Goal: Task Accomplishment & Management: Complete application form

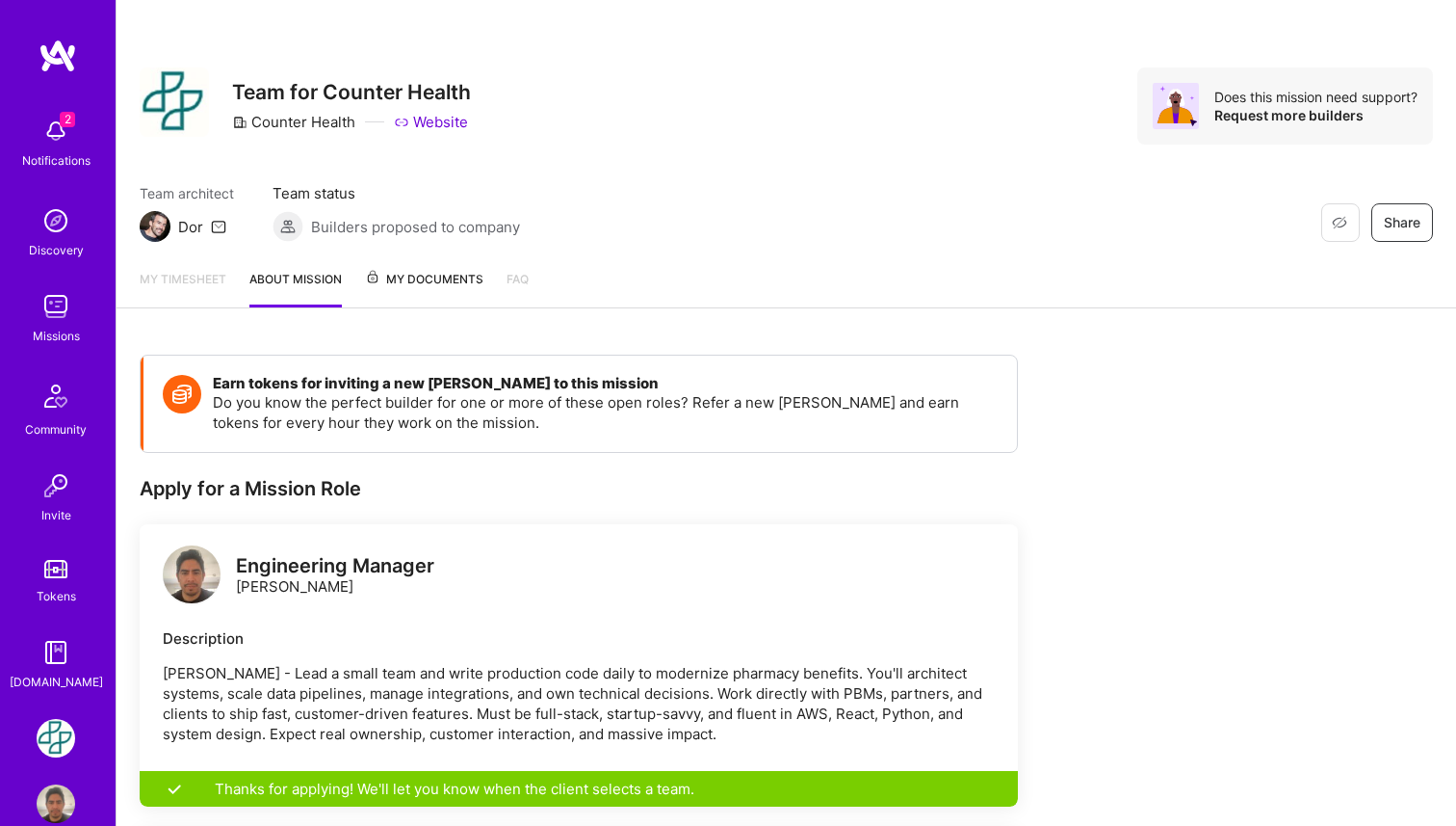
click at [61, 305] on img at bounding box center [55, 306] width 38 height 38
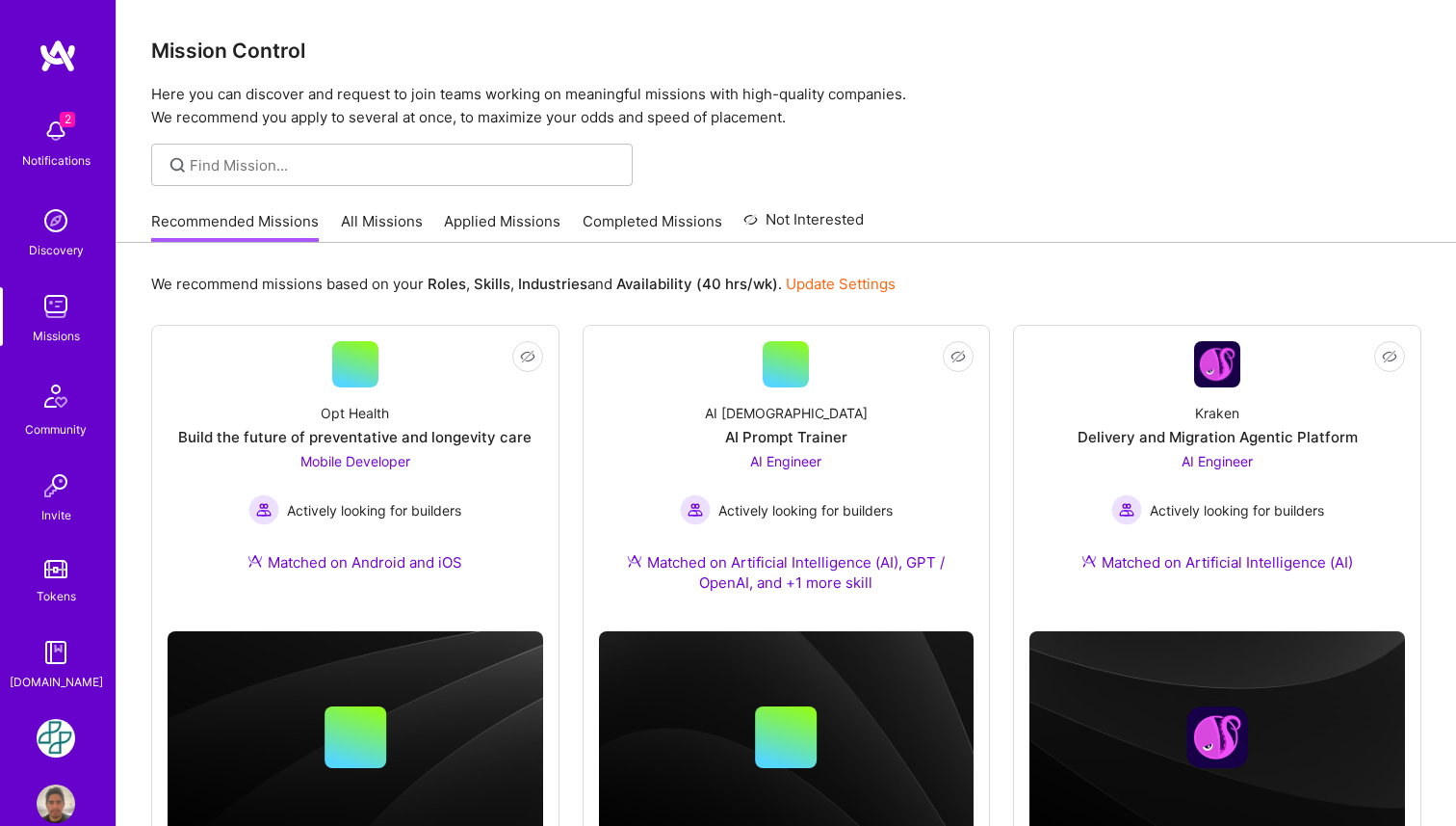
click at [43, 116] on img at bounding box center [55, 130] width 38 height 38
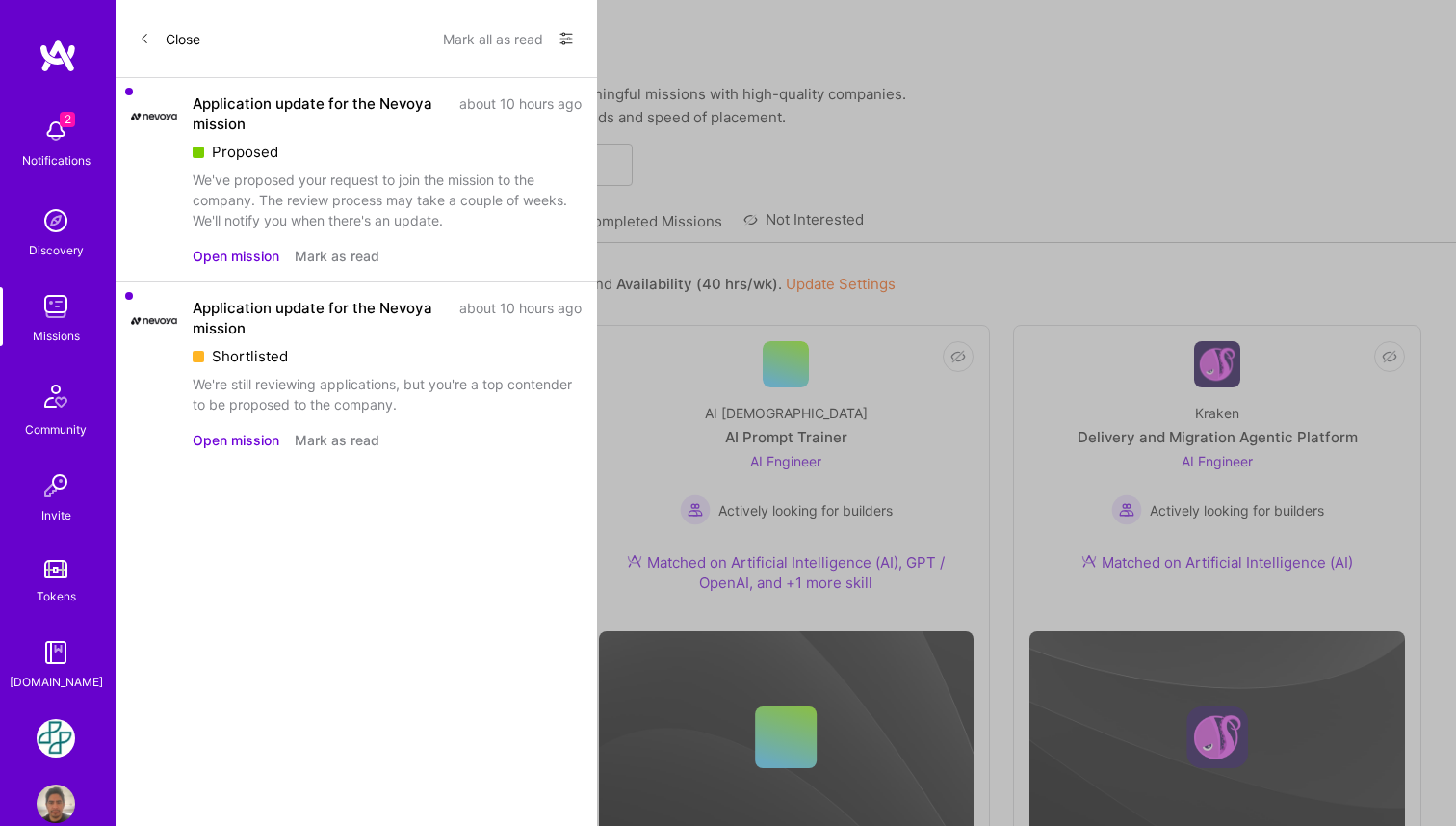
click at [336, 446] on button "Mark as read" at bounding box center [337, 439] width 85 height 21
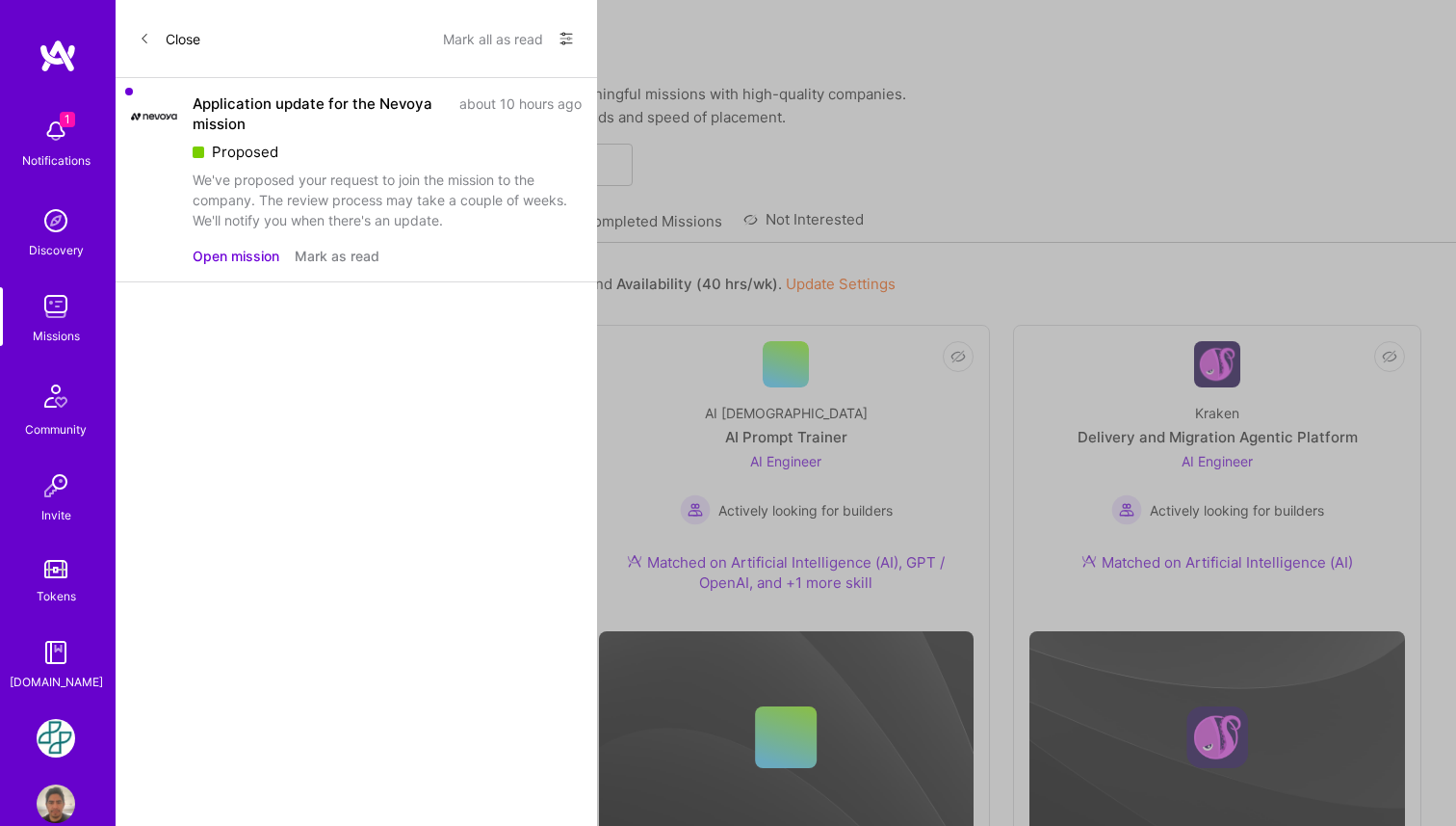
click at [328, 258] on button "Mark as read" at bounding box center [337, 256] width 85 height 21
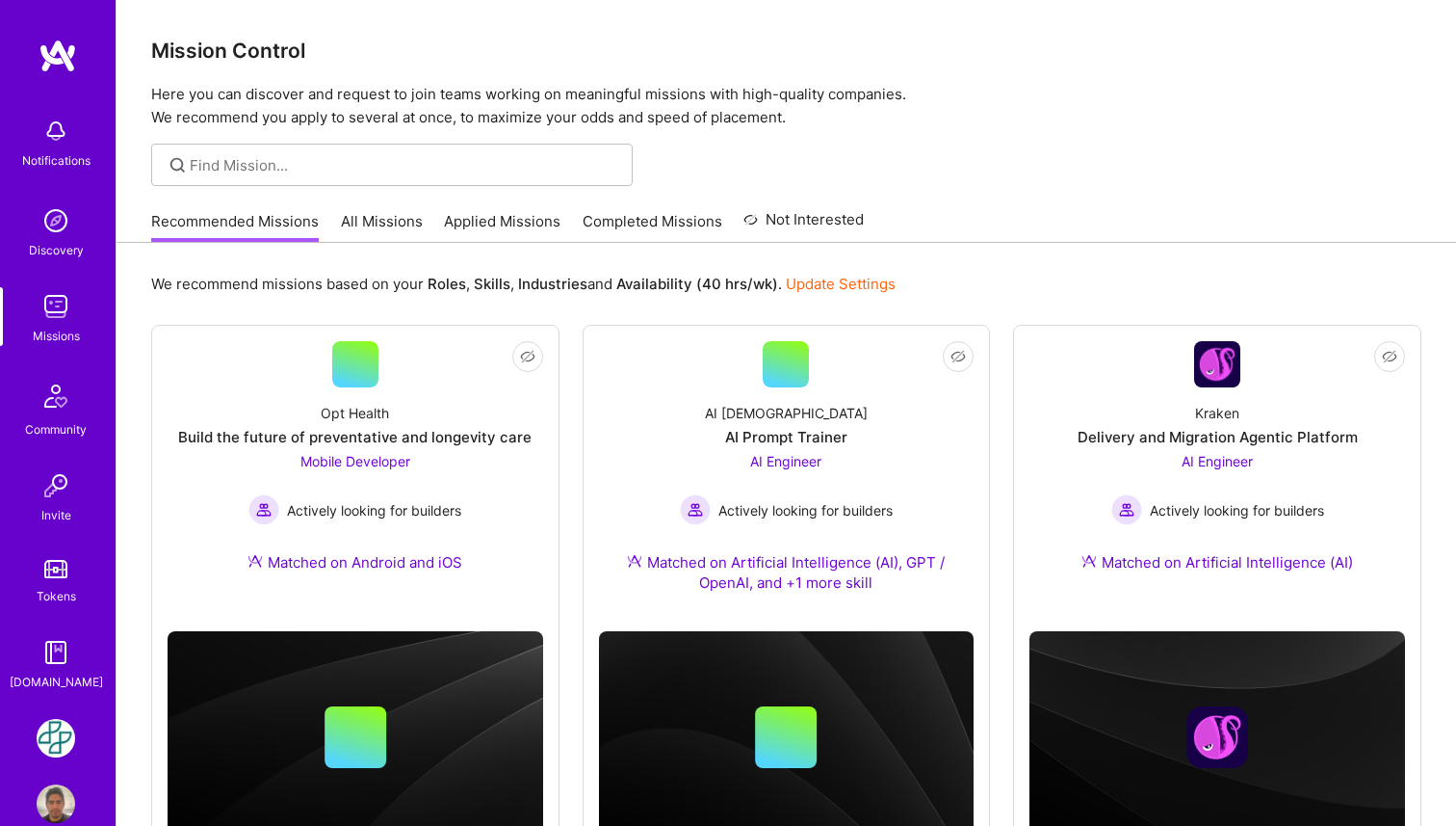
click at [507, 222] on link "Applied Missions" at bounding box center [502, 227] width 116 height 32
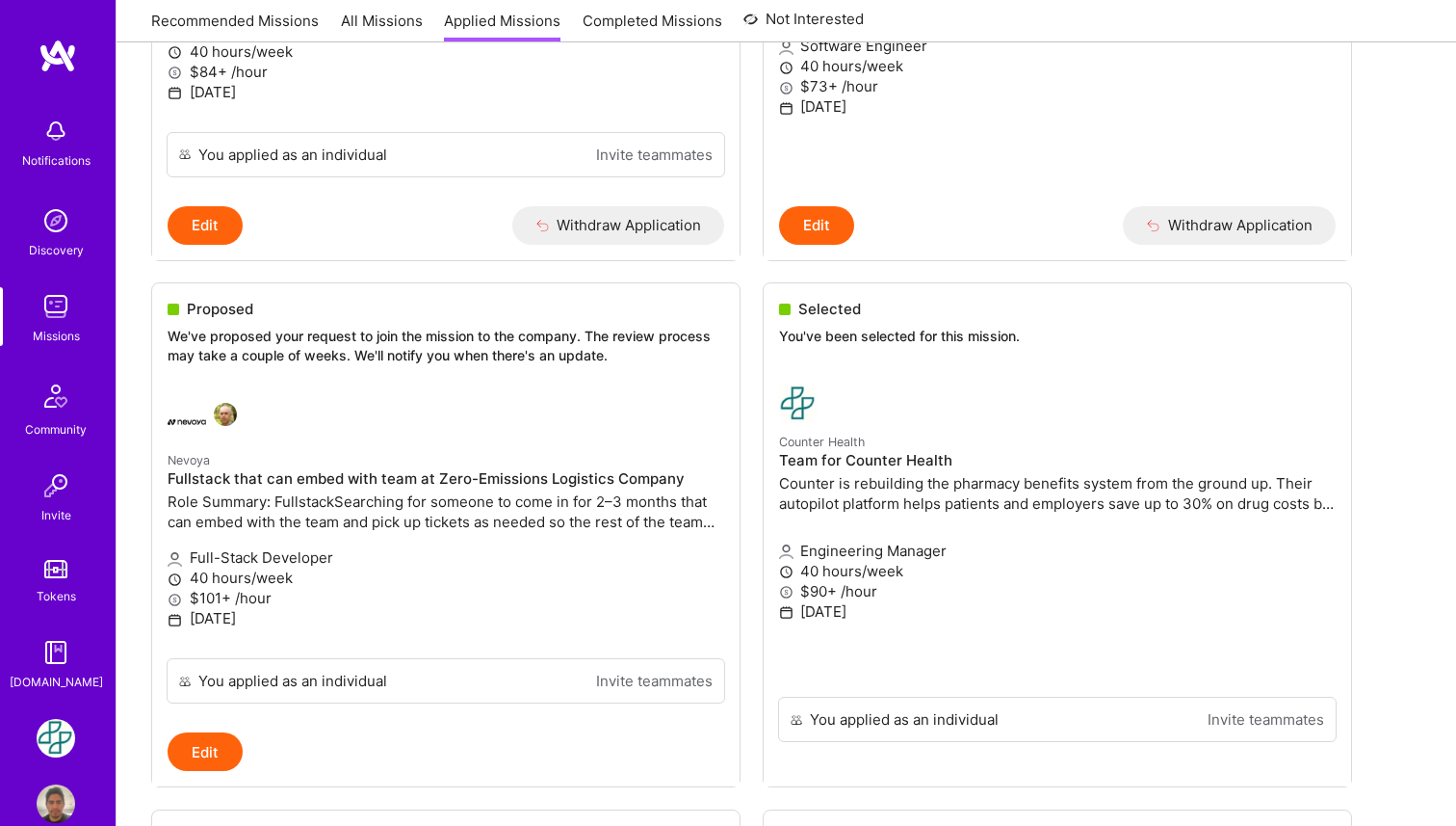
scroll to position [538, 0]
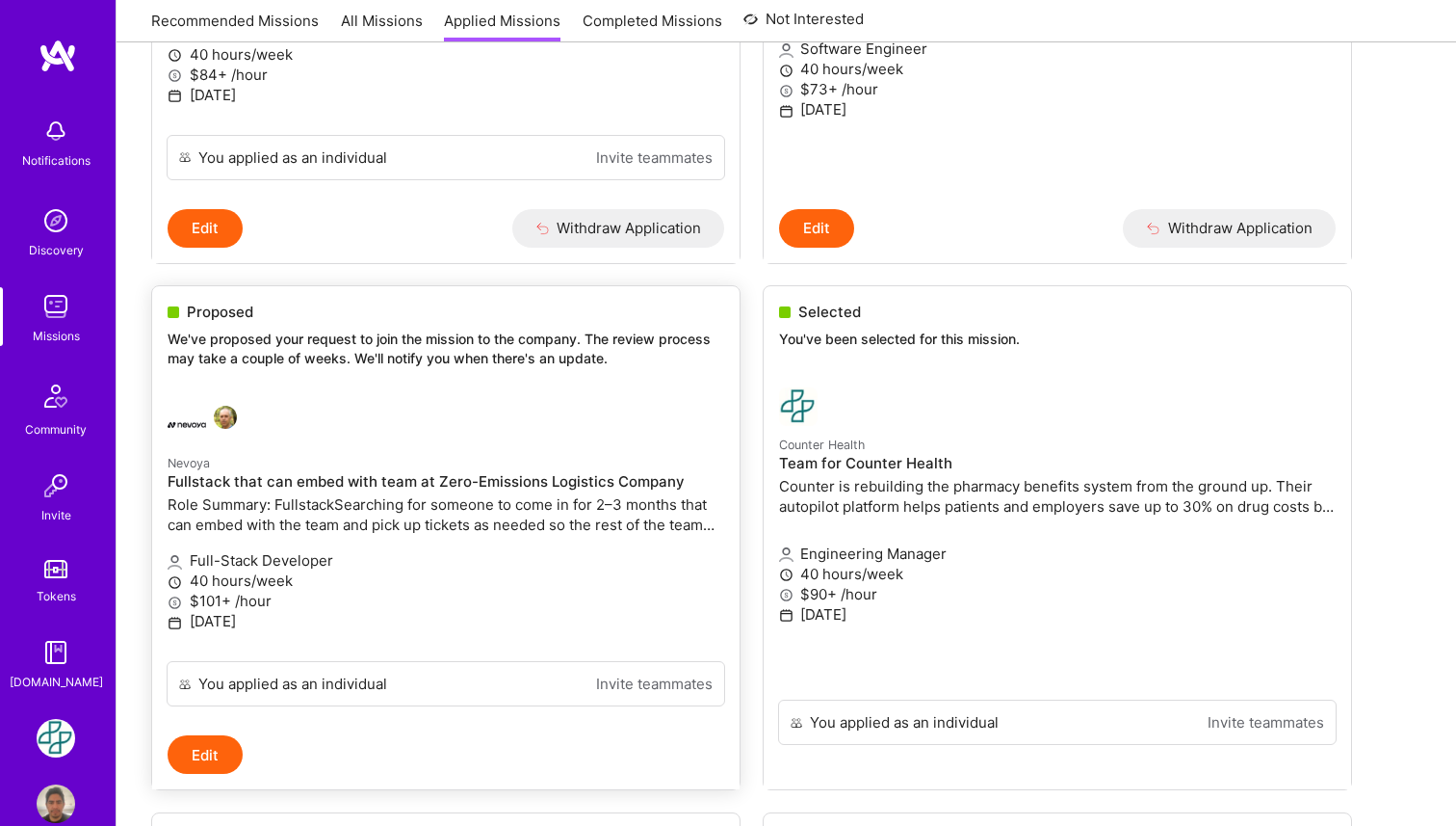
click at [419, 316] on div "Proposed" at bounding box center [446, 311] width 556 height 21
click at [570, 308] on div "Proposed" at bounding box center [446, 311] width 556 height 21
click at [517, 344] on p "We've proposed your request to join the mission to the company. The review proc…" at bounding box center [446, 348] width 556 height 37
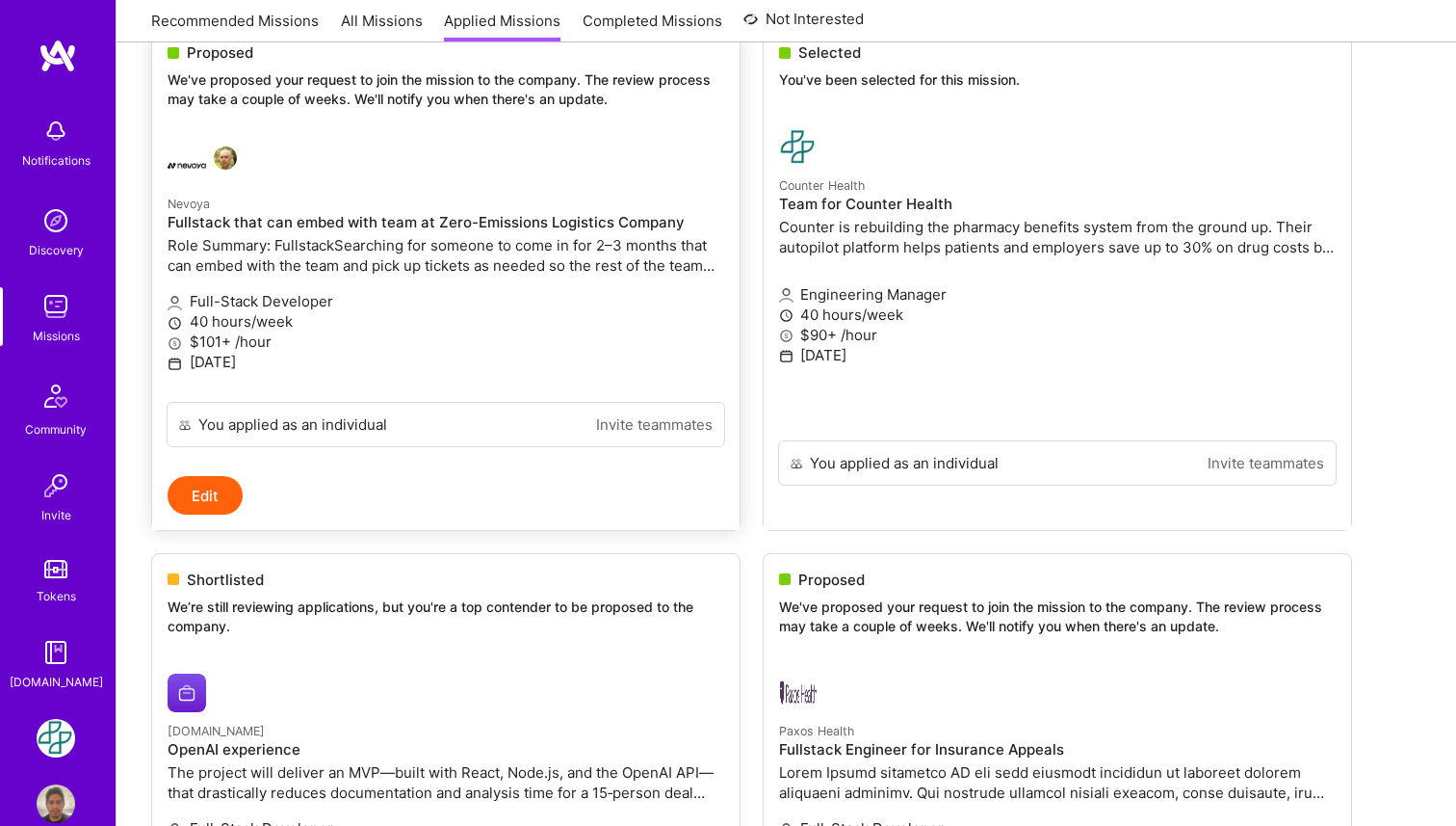
scroll to position [808, 0]
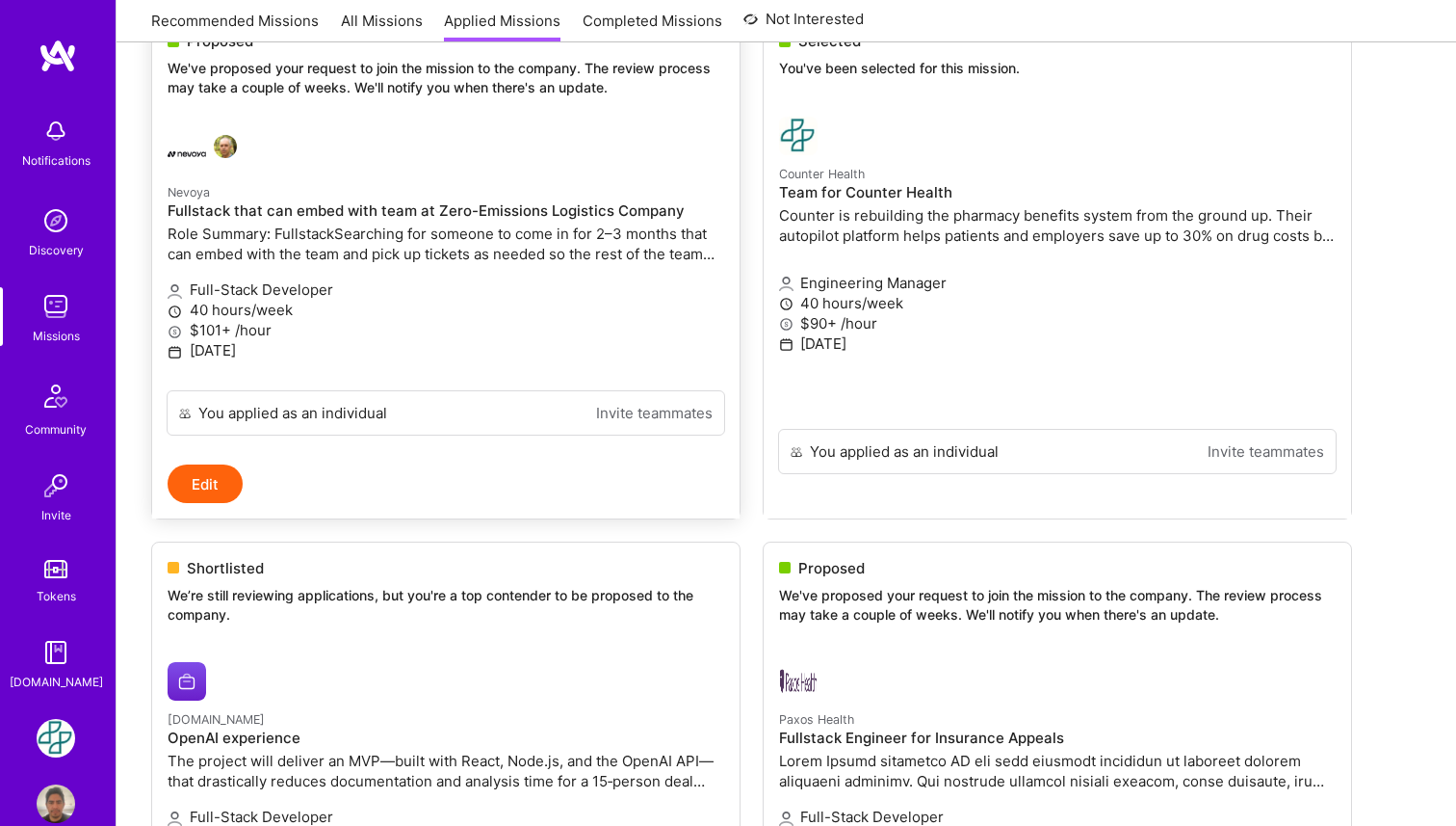
click at [474, 194] on p "Nevoya" at bounding box center [446, 192] width 556 height 21
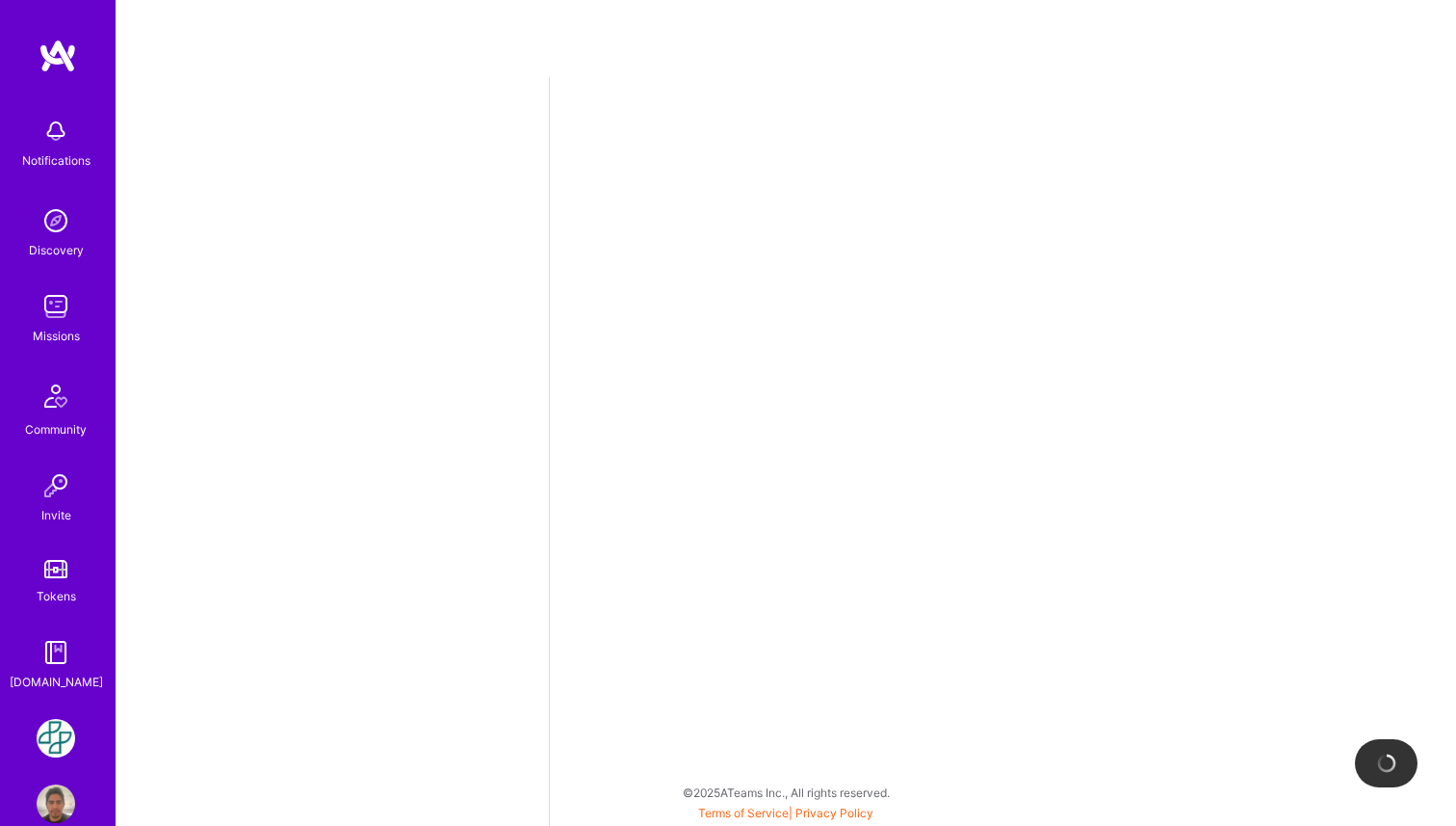
select select "PE"
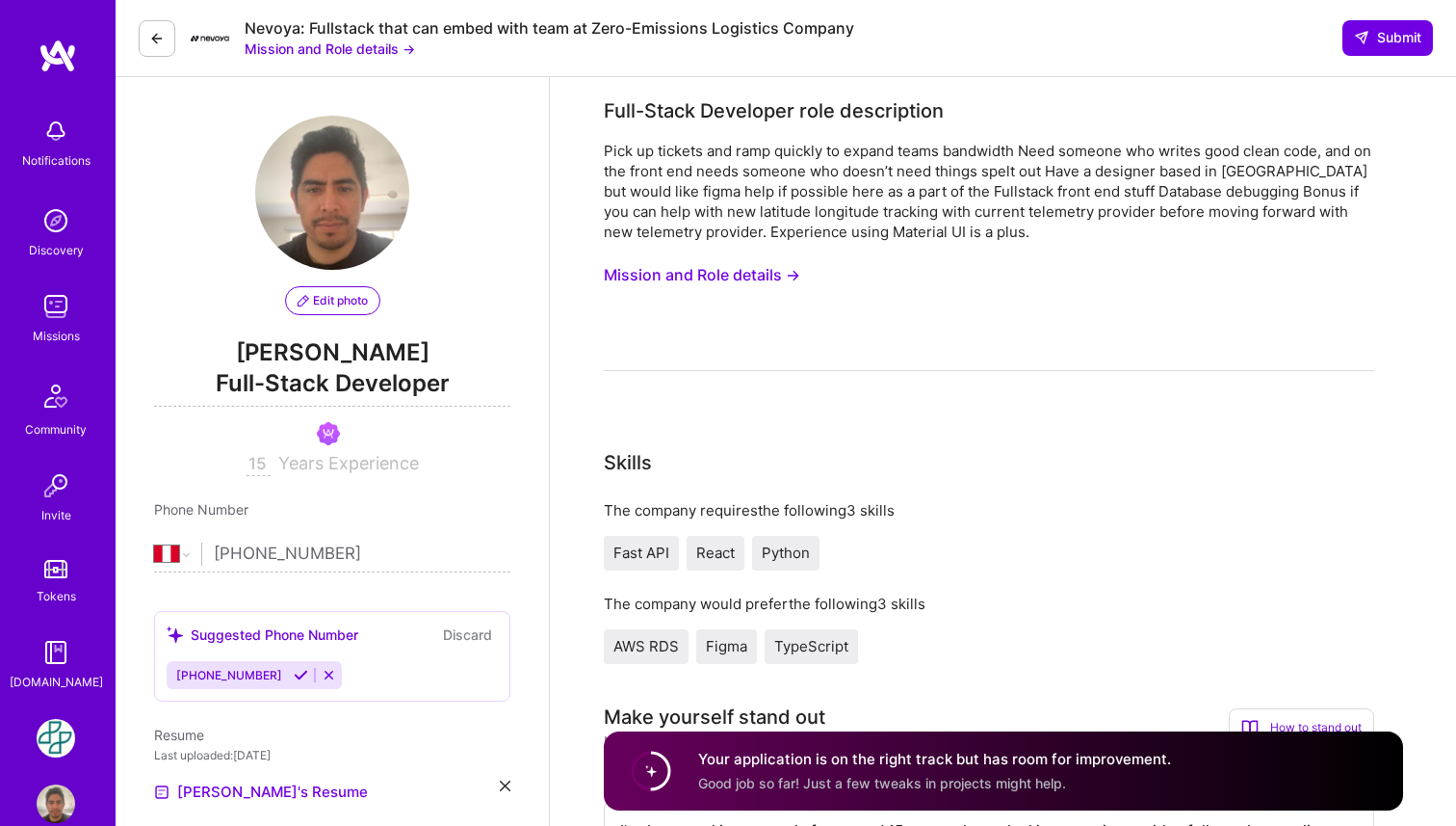
click at [159, 41] on icon at bounding box center [157, 39] width 16 height 16
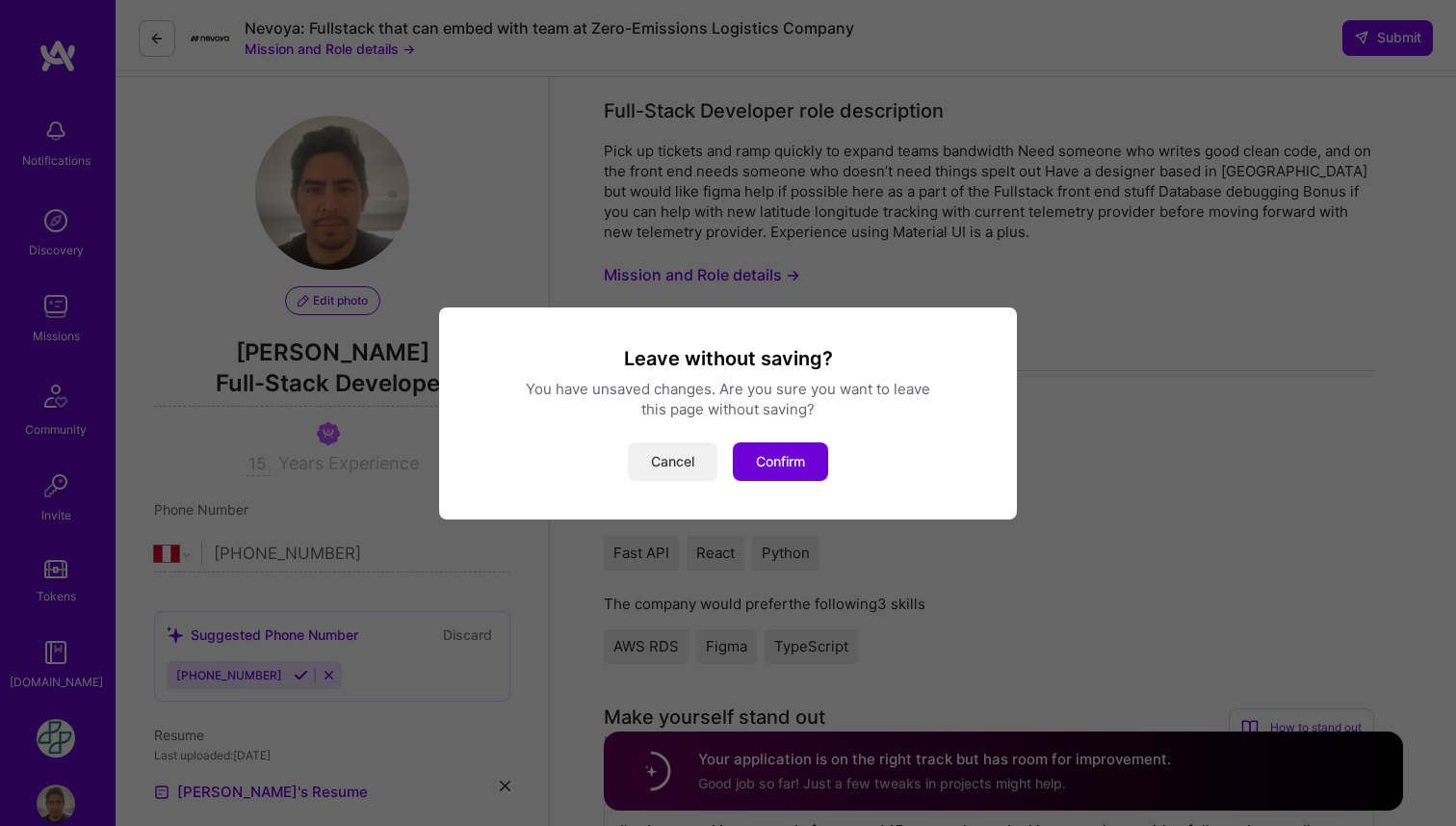
click at [696, 458] on button "Cancel" at bounding box center [672, 461] width 90 height 38
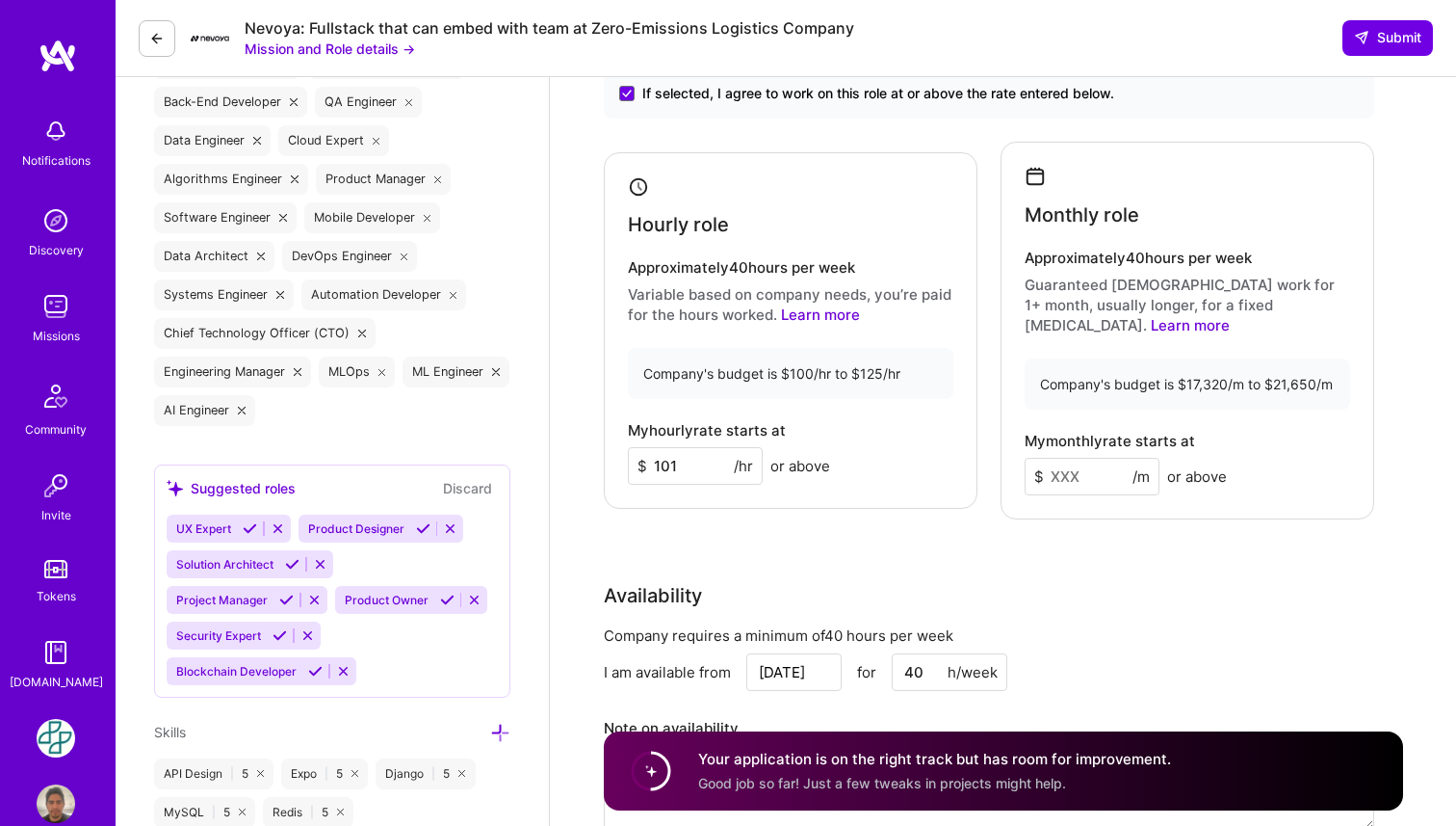
scroll to position [907, 0]
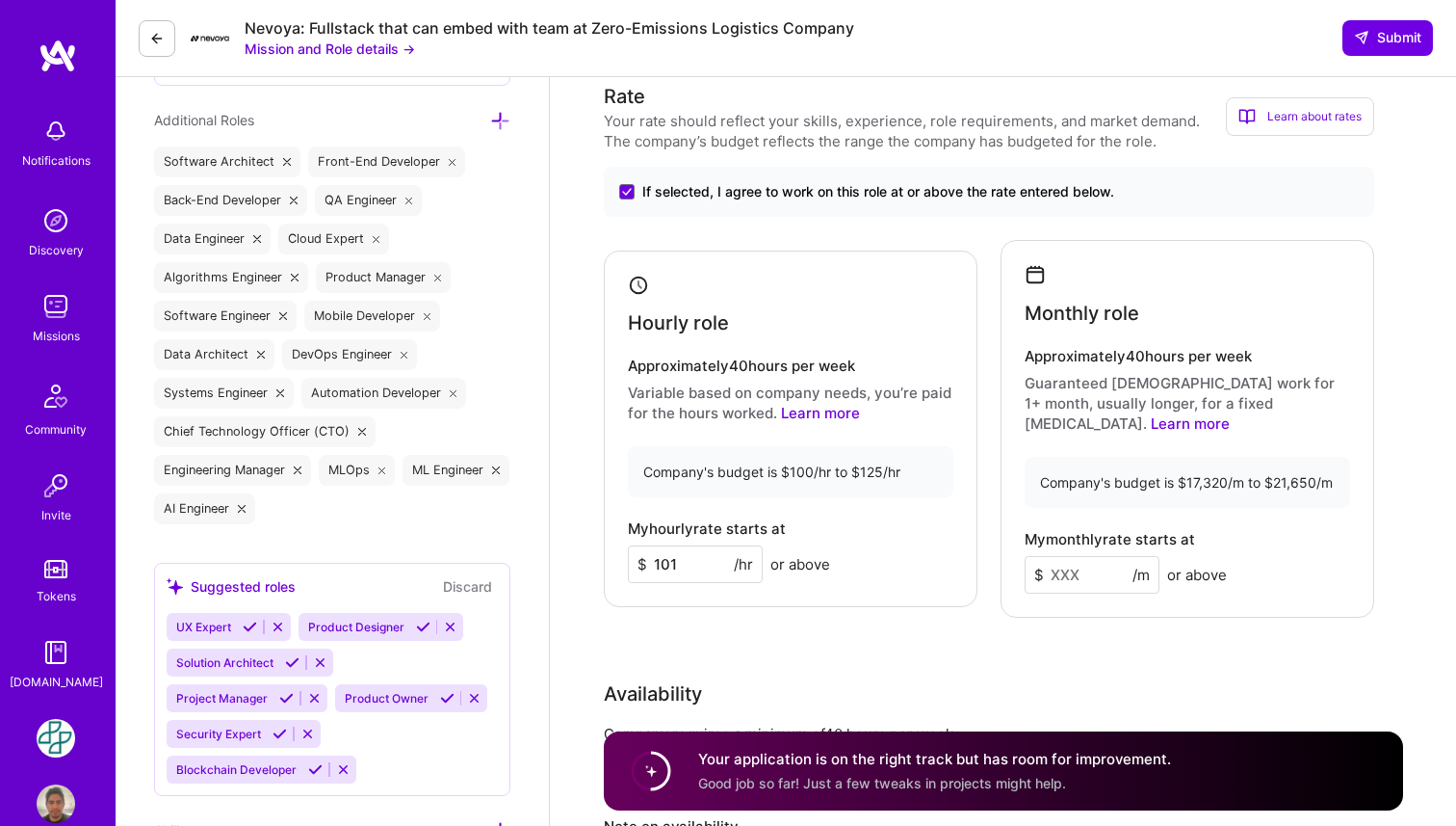
click at [989, 334] on div "Hourly role Approximately 40 hours per week Variable based on company needs, yo…" at bounding box center [989, 429] width 770 height 378
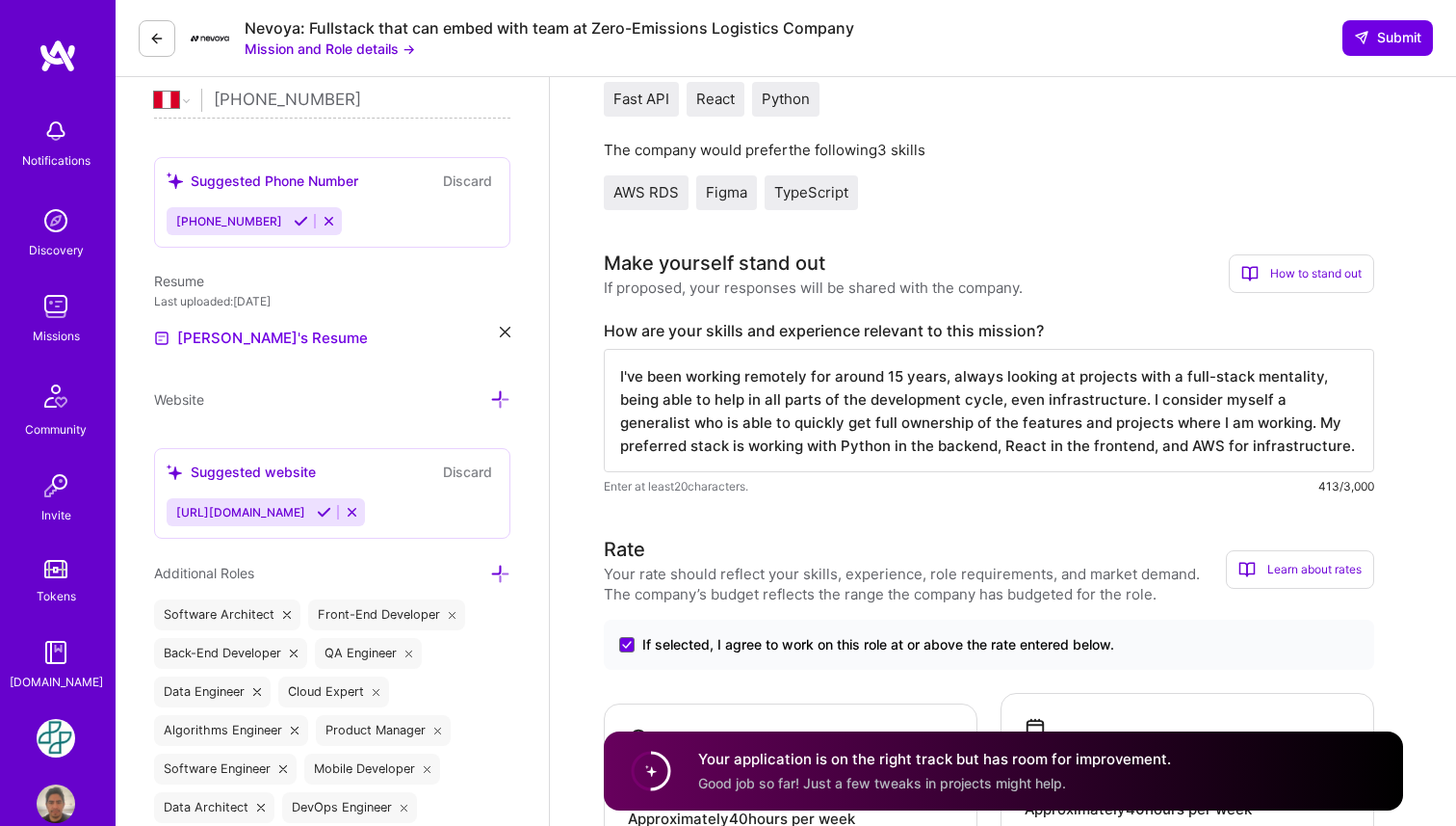
scroll to position [0, 0]
